Goal: Navigation & Orientation: Find specific page/section

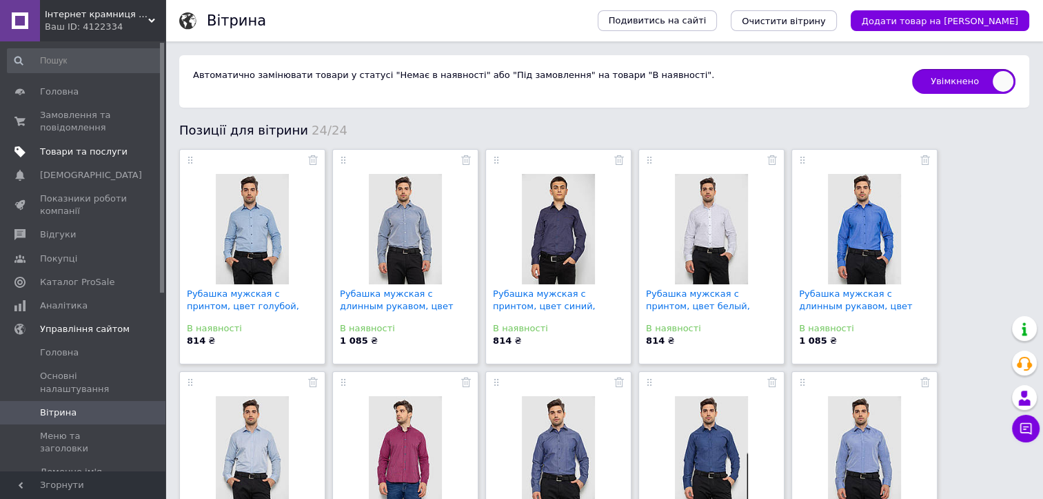
click at [72, 160] on link "Товари та послуги" at bounding box center [85, 151] width 170 height 23
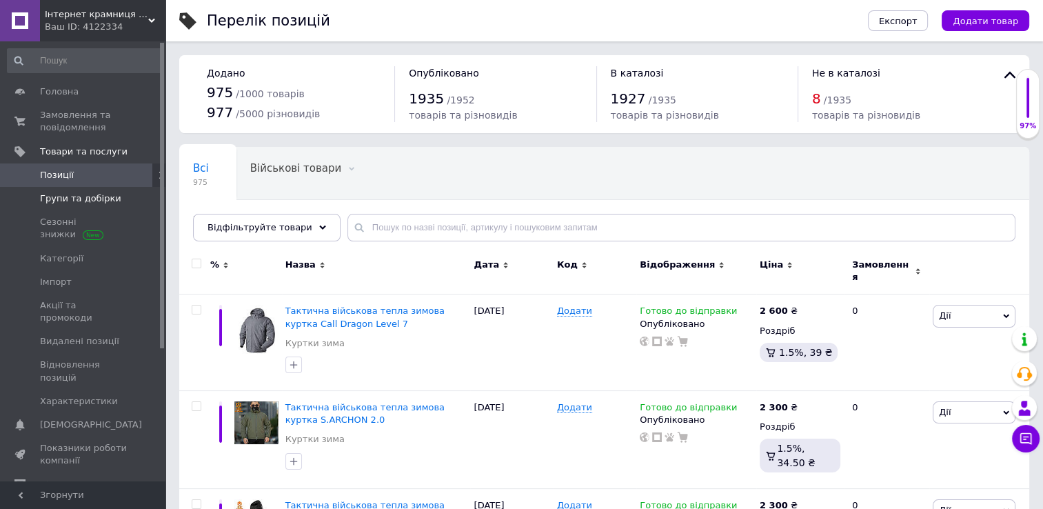
click at [74, 203] on span "Групи та добірки" at bounding box center [80, 198] width 81 height 12
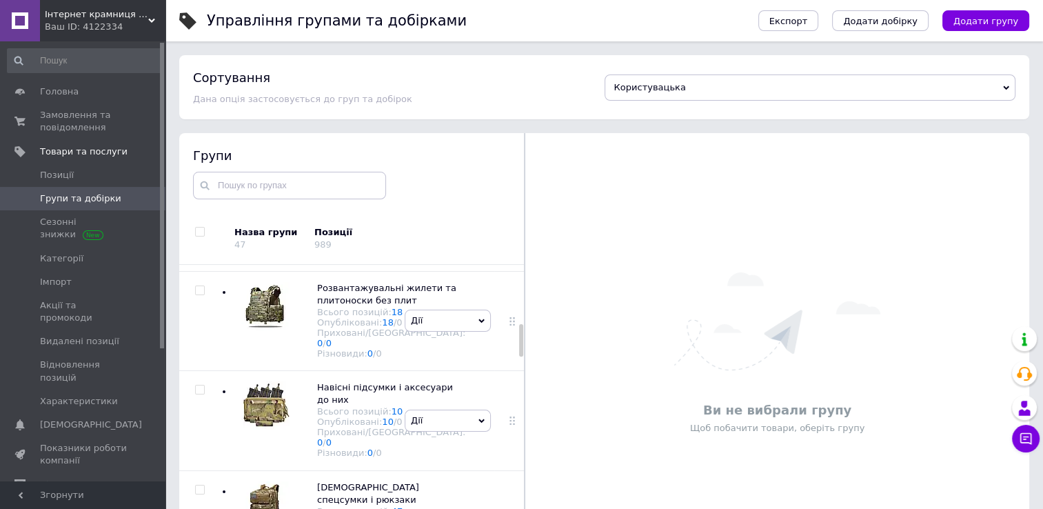
scroll to position [621, 0]
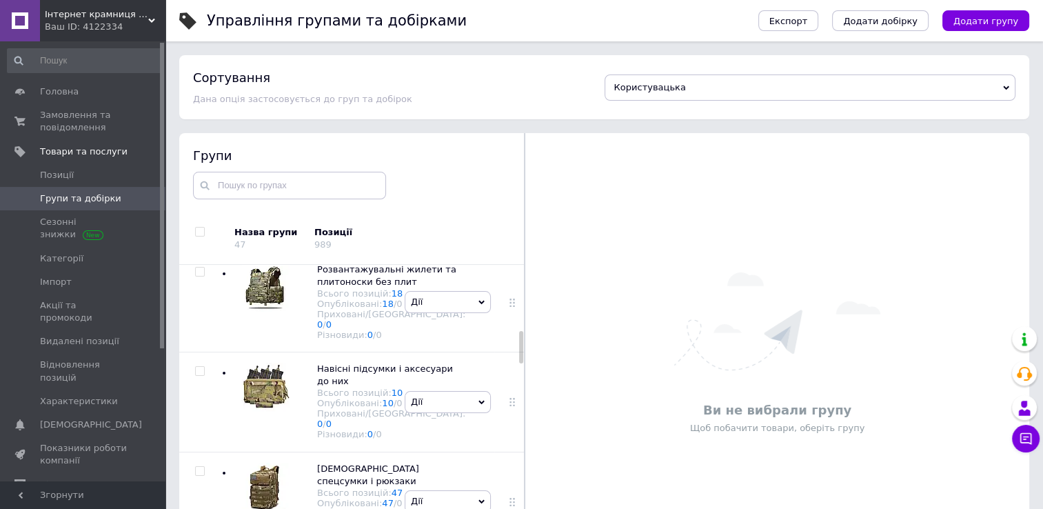
click at [268, 137] on img at bounding box center [265, 113] width 41 height 48
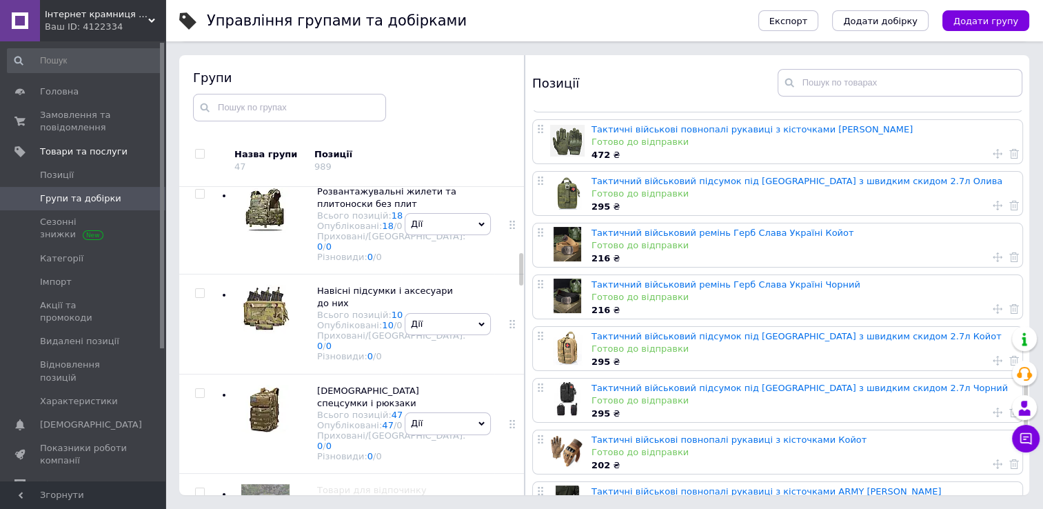
scroll to position [1345, 0]
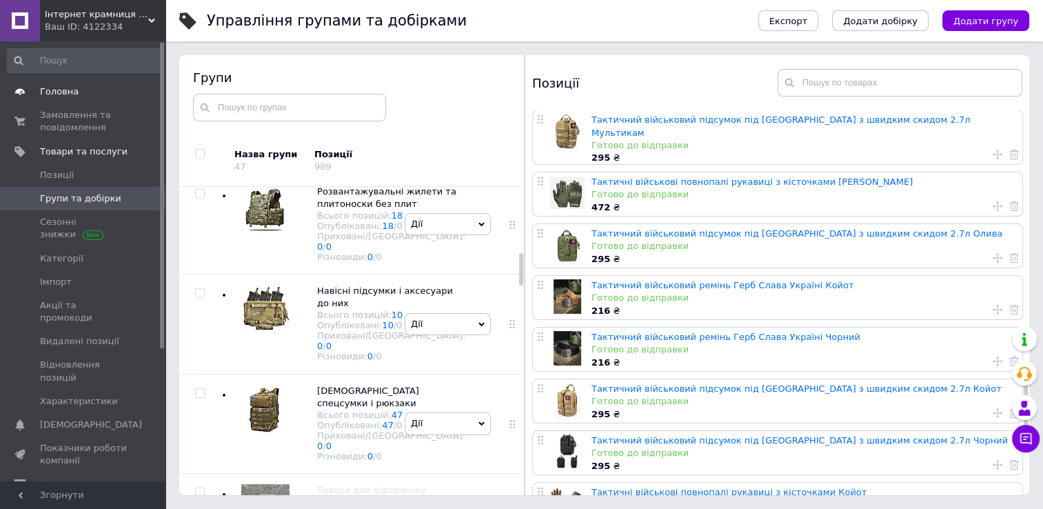
click at [65, 98] on span "Головна" at bounding box center [59, 92] width 39 height 12
